Goal: Task Accomplishment & Management: Complete application form

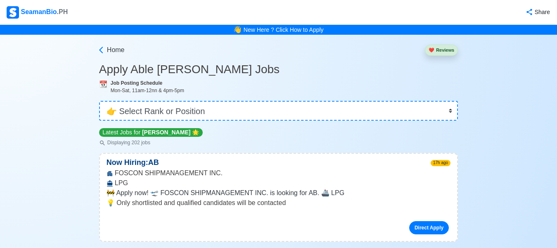
select select "[PERSON_NAME]"
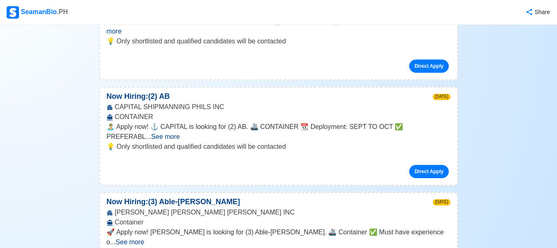
scroll to position [5326, 0]
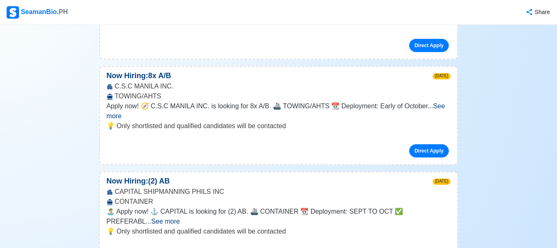
scroll to position [5202, 0]
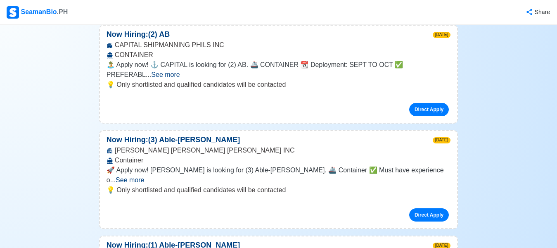
scroll to position [5491, 0]
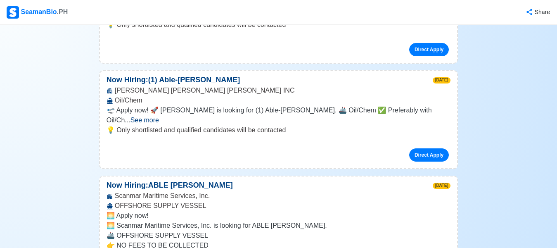
scroll to position [5574, 0]
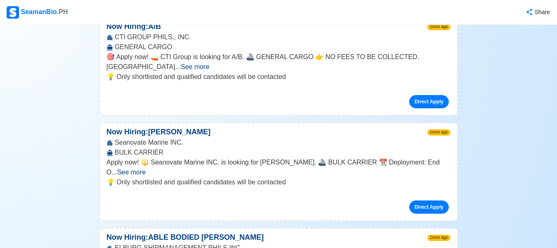
scroll to position [6895, 0]
